Goal: Task Accomplishment & Management: Use online tool/utility

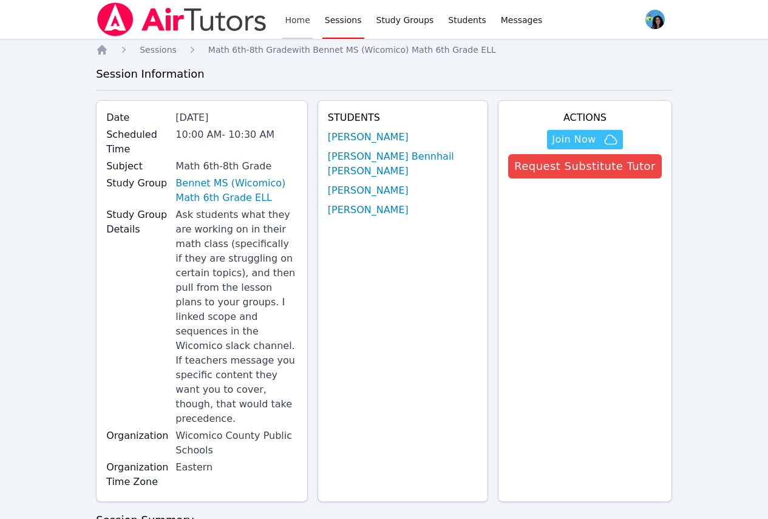
click at [292, 15] on link "Home" at bounding box center [297, 19] width 30 height 39
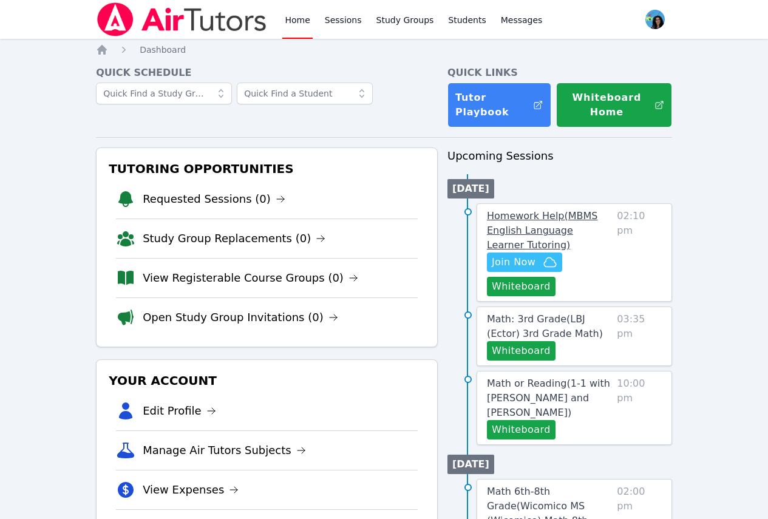
click at [555, 219] on span "Homework Help ( MBMS English Language Learner Tutoring )" at bounding box center [542, 230] width 111 height 41
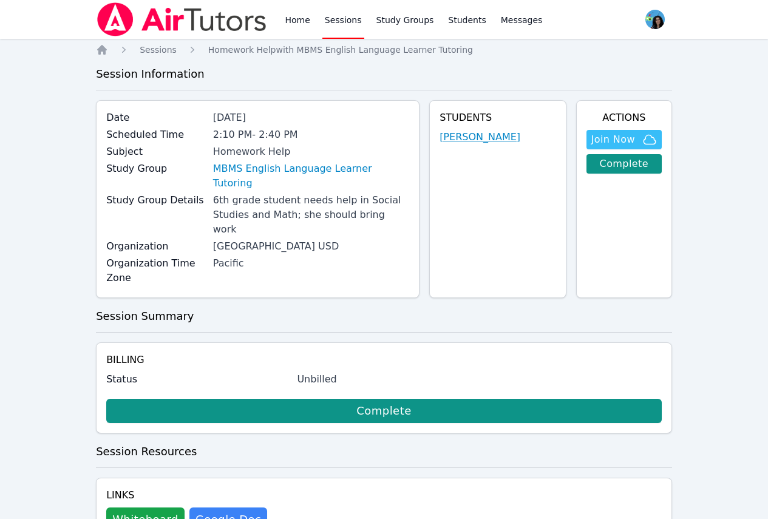
click at [503, 134] on link "[PERSON_NAME]" at bounding box center [479, 137] width 81 height 15
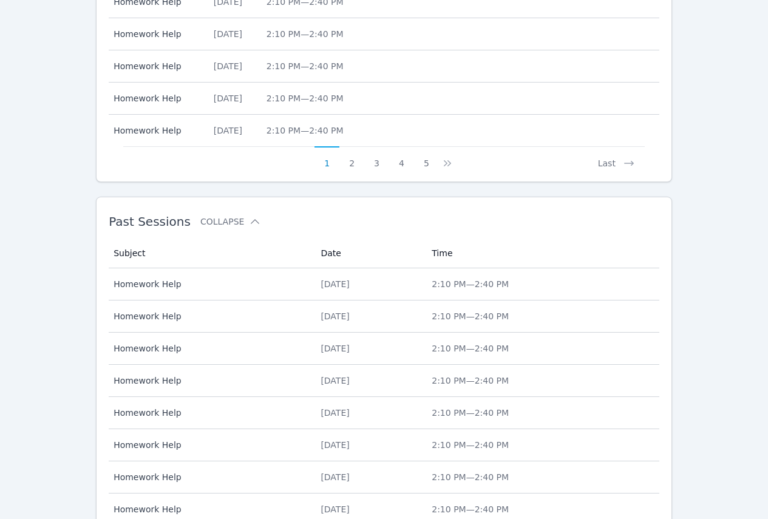
scroll to position [698, 0]
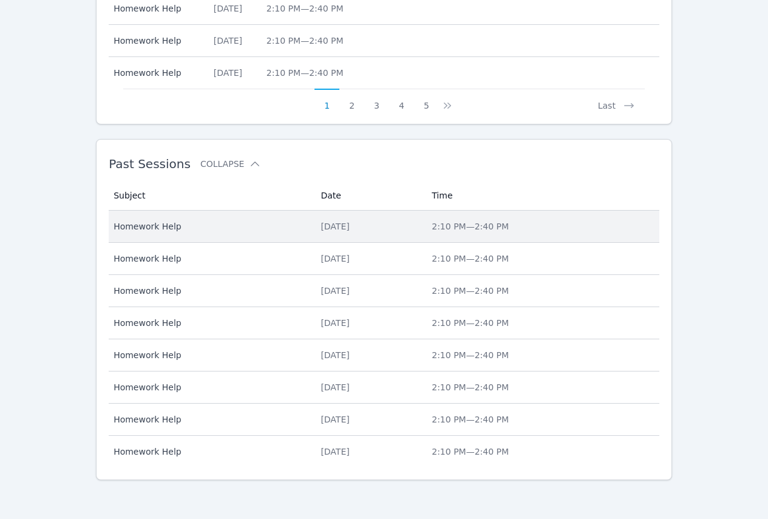
click at [276, 229] on td "Subject Homework Help" at bounding box center [211, 227] width 204 height 32
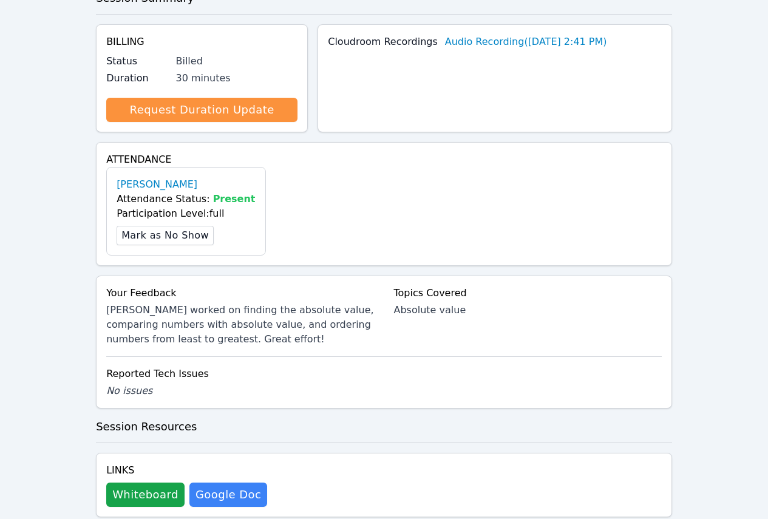
scroll to position [280, 0]
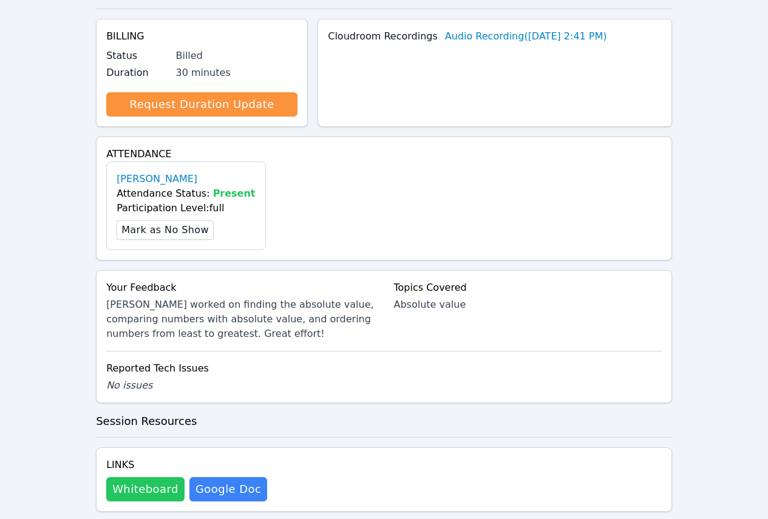
click at [150, 477] on button "Whiteboard" at bounding box center [145, 489] width 78 height 24
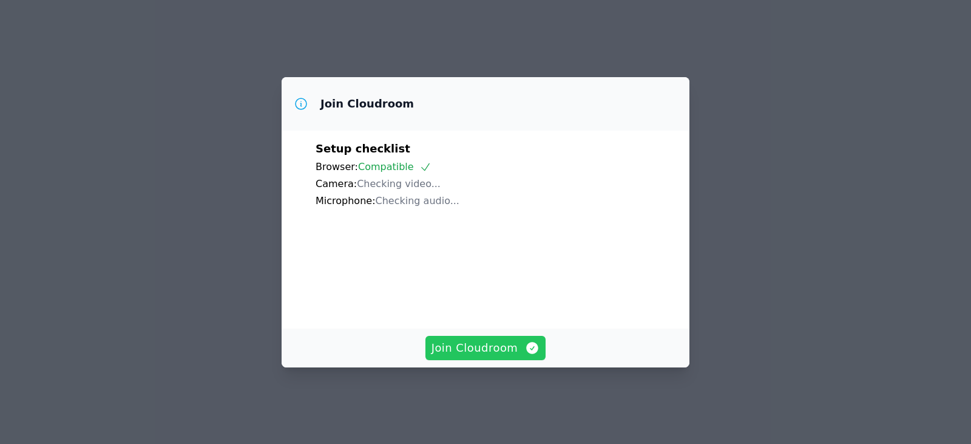
click at [482, 351] on span "Join Cloudroom" at bounding box center [485, 347] width 109 height 17
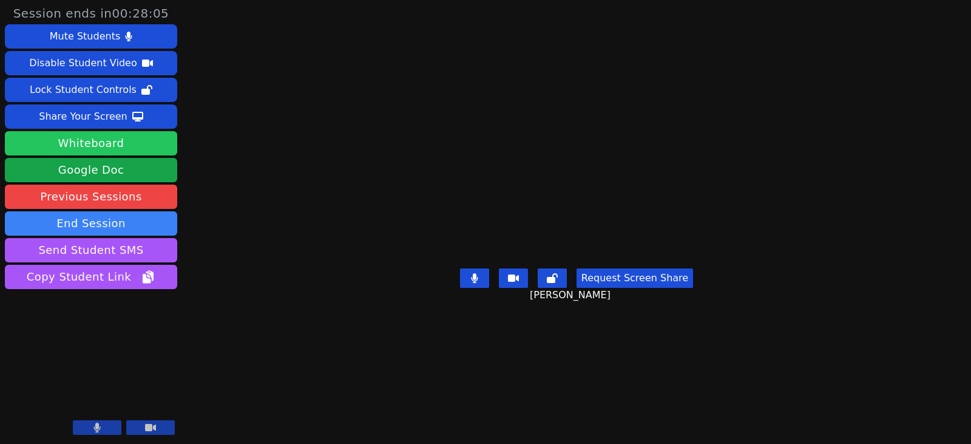
click at [54, 145] on button "Whiteboard" at bounding box center [91, 143] width 172 height 24
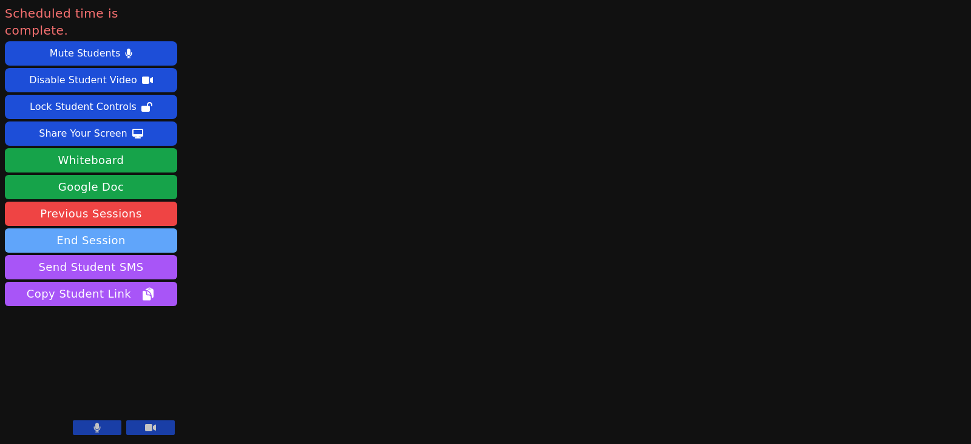
click at [144, 228] on button "End Session" at bounding box center [91, 240] width 172 height 24
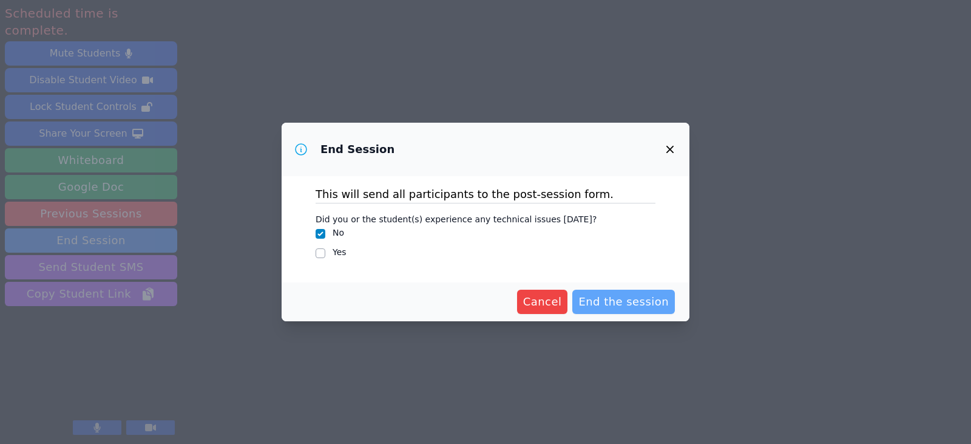
click at [614, 294] on span "End the session" at bounding box center [623, 301] width 90 height 17
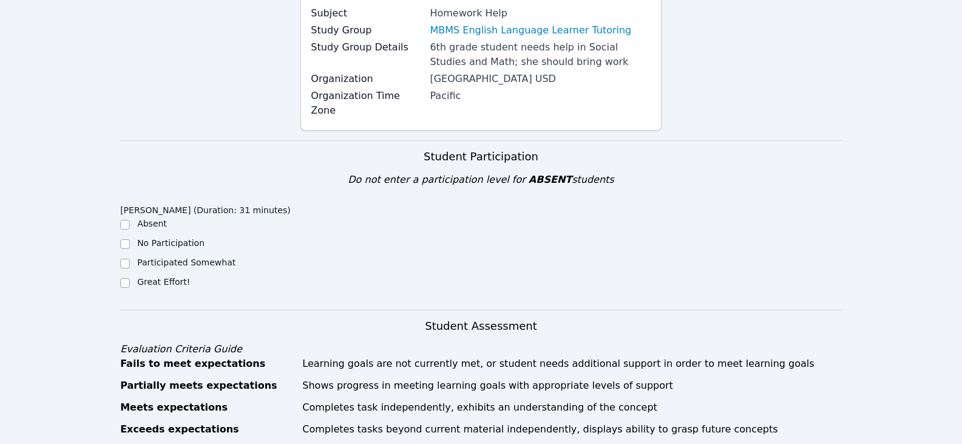
scroll to position [243, 0]
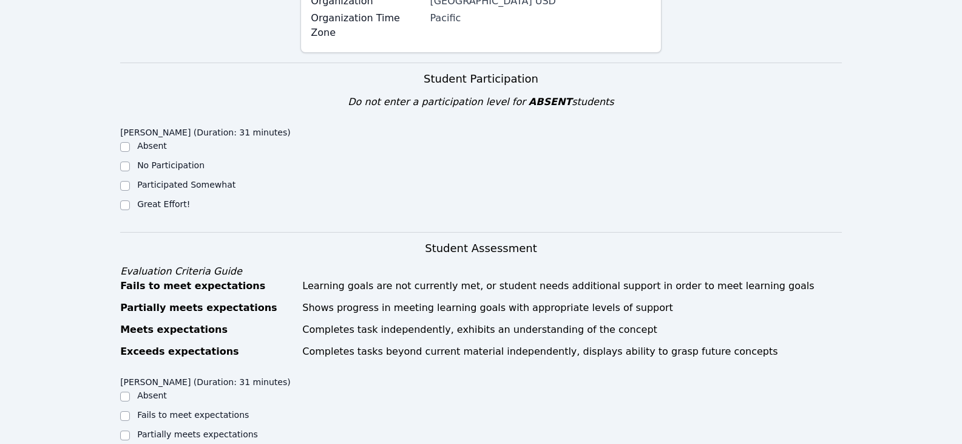
click at [162, 198] on div "Great Effort!" at bounding box center [210, 205] width 180 height 15
click at [180, 199] on label "Great Effort!" at bounding box center [163, 204] width 53 height 10
click at [130, 200] on input "Great Effort!" at bounding box center [125, 205] width 10 height 10
checkbox input "true"
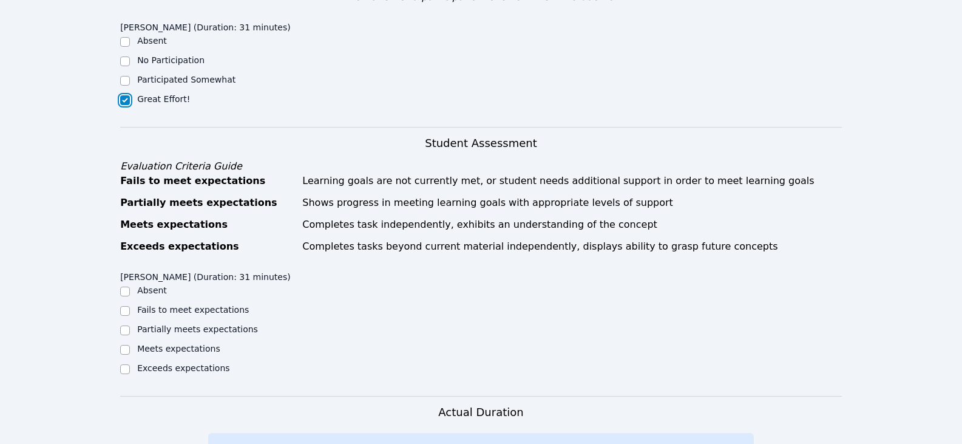
scroll to position [425, 0]
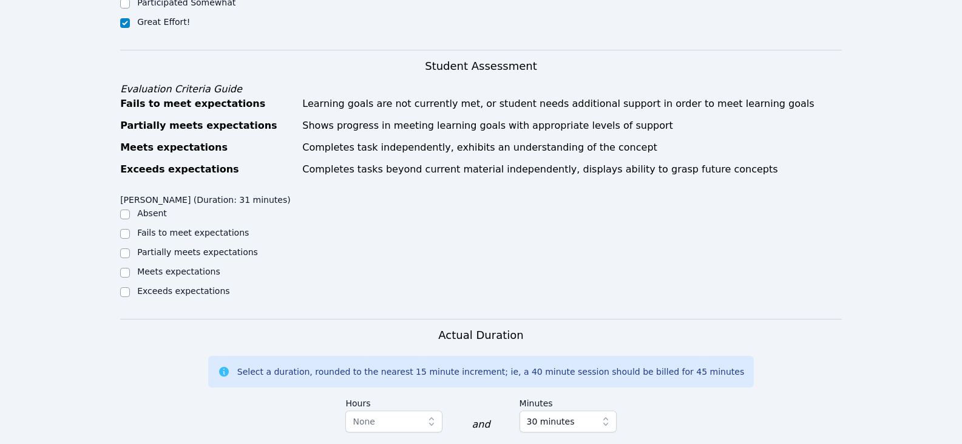
click at [181, 247] on label "Partially meets expectations" at bounding box center [197, 252] width 121 height 10
click at [130, 248] on input "Partially meets expectations" at bounding box center [125, 253] width 10 height 10
checkbox input "true"
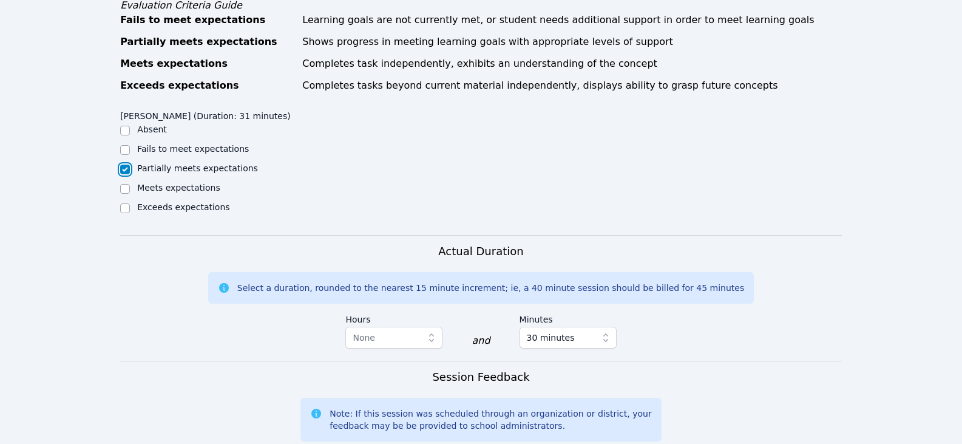
scroll to position [607, 0]
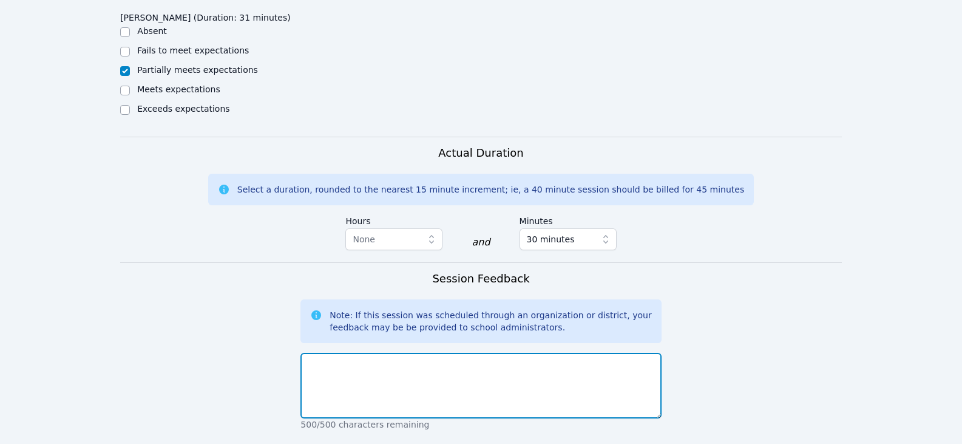
click at [448, 359] on textarea at bounding box center [480, 386] width 360 height 66
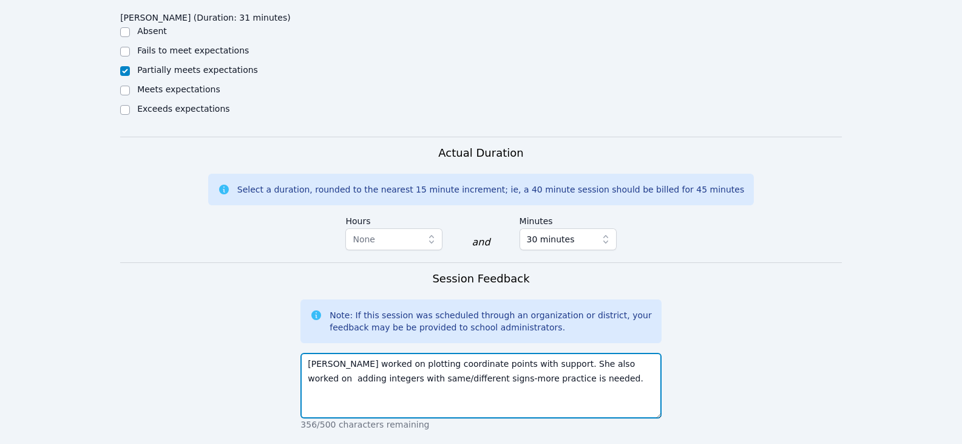
scroll to position [728, 0]
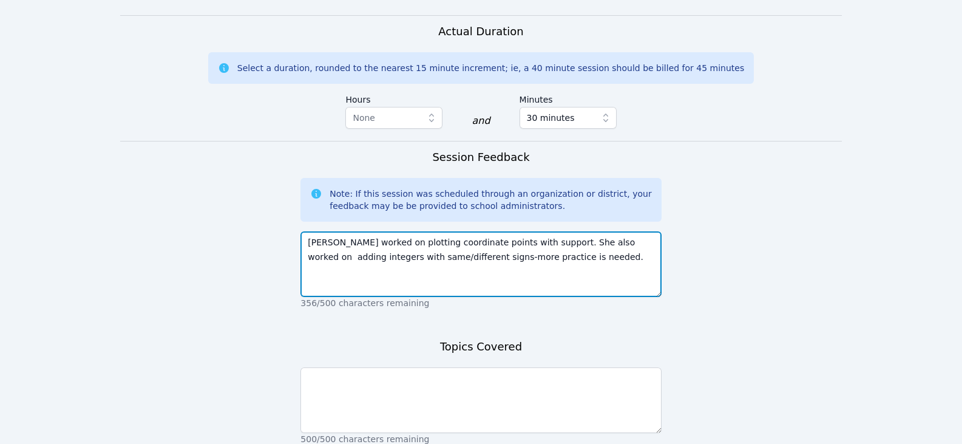
type textarea "Fatima worked on plotting coordinate points with support. She also worked on ad…"
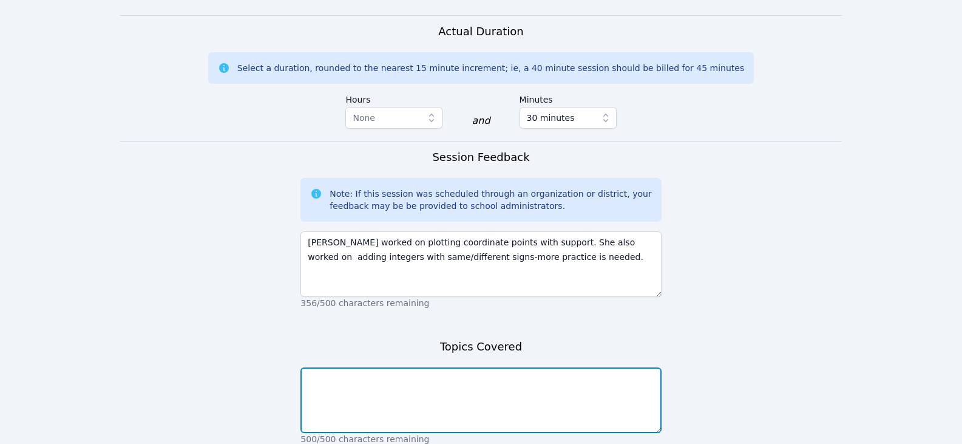
click at [472, 397] on textarea at bounding box center [480, 400] width 360 height 66
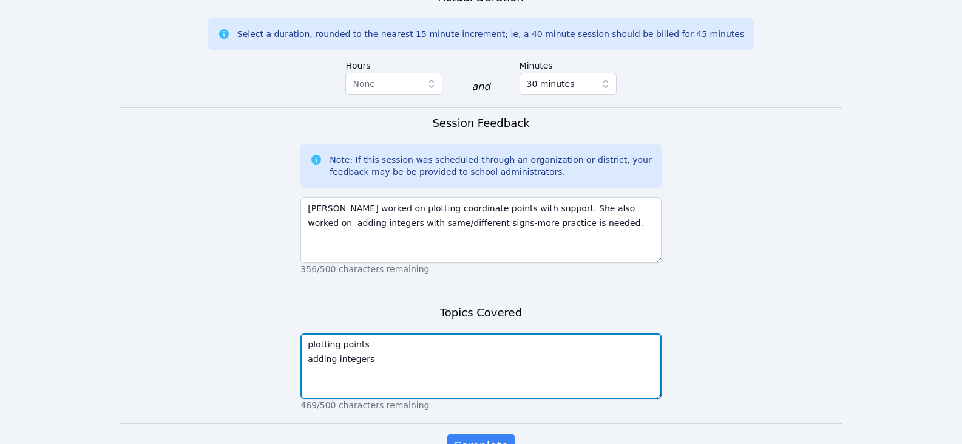
scroll to position [820, 0]
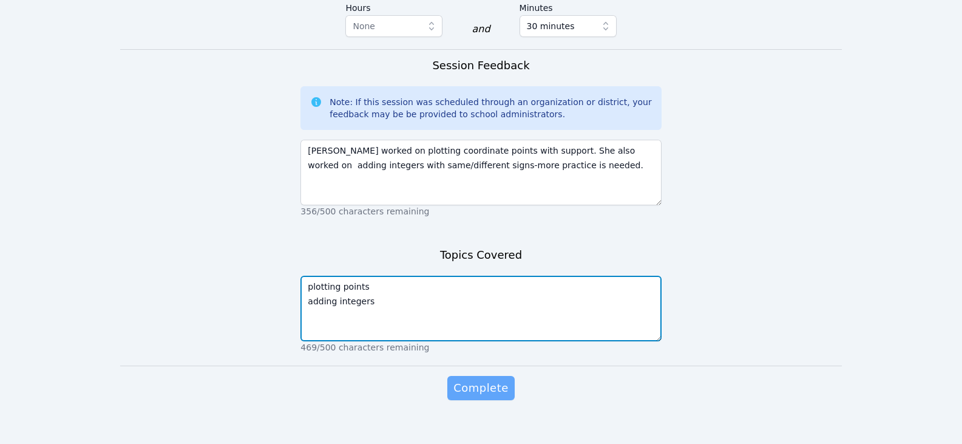
type textarea "plotting points adding integers"
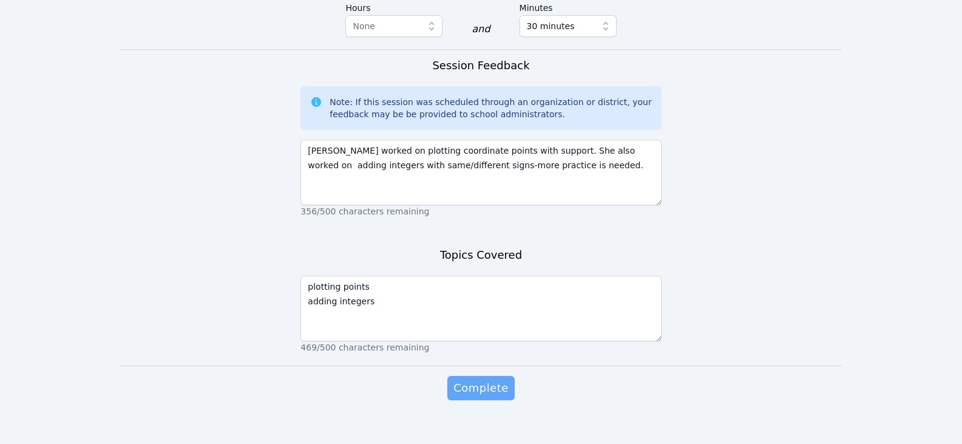
click at [474, 379] on span "Complete" at bounding box center [480, 387] width 55 height 17
